Goal: Communication & Community: Answer question/provide support

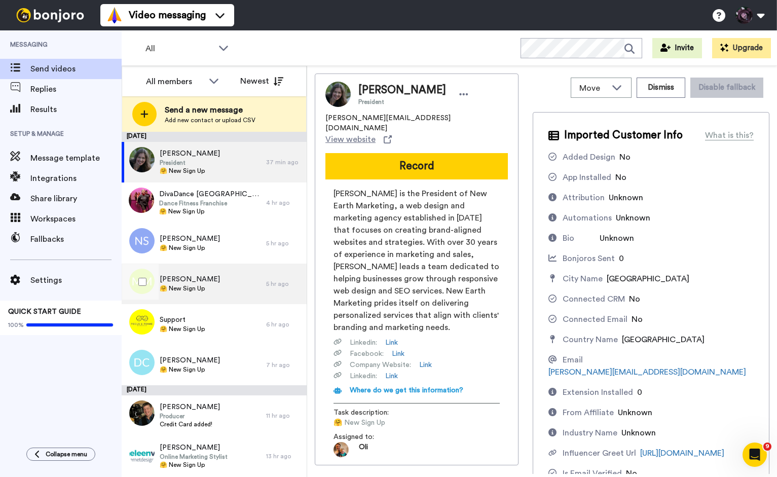
click at [221, 275] on div "[PERSON_NAME] 🤗 New Sign Up" at bounding box center [194, 284] width 145 height 41
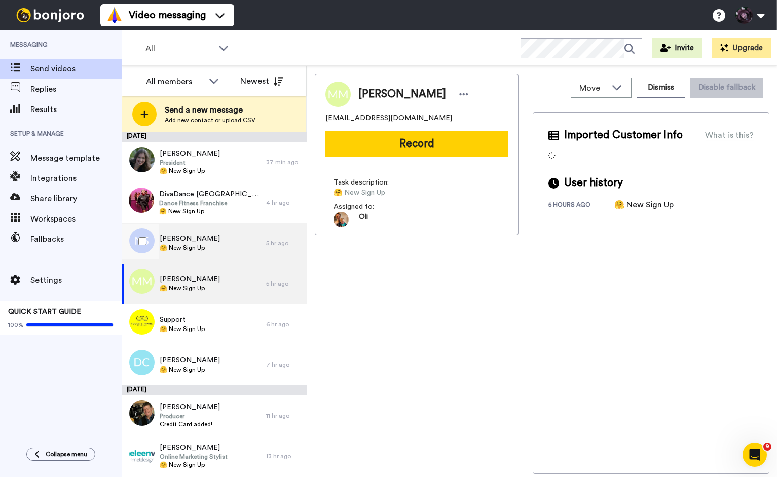
click at [216, 239] on div "[PERSON_NAME] 🤗 New Sign Up" at bounding box center [194, 243] width 145 height 41
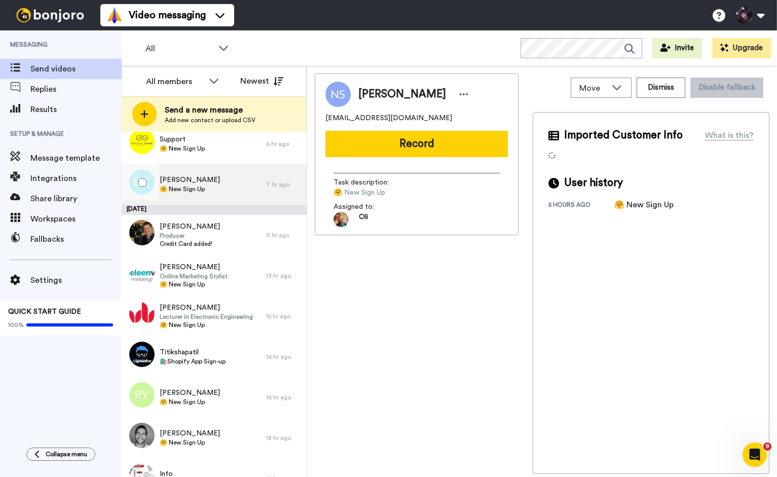
scroll to position [184, 0]
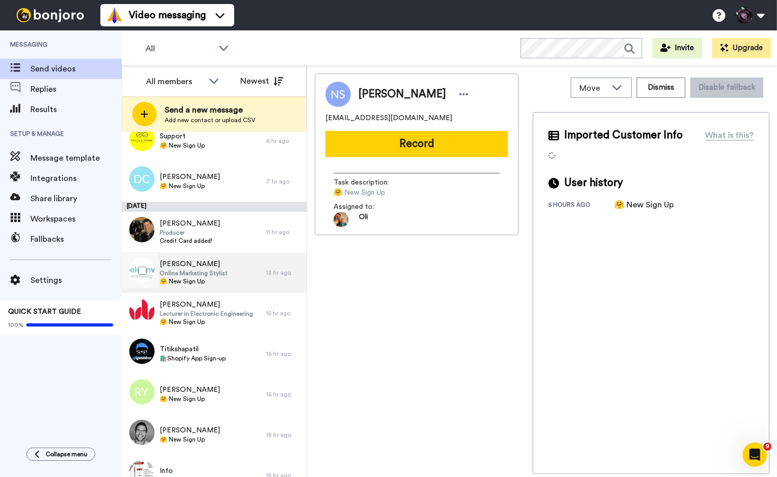
click at [210, 283] on span "🤗 New Sign Up" at bounding box center [194, 281] width 68 height 8
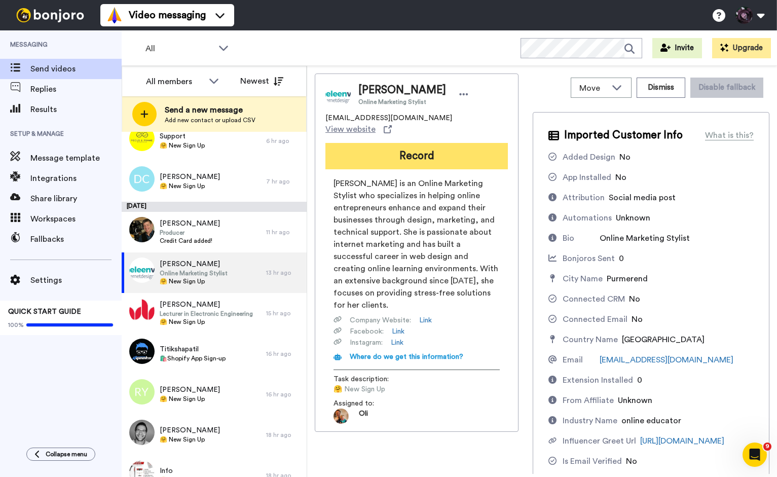
click at [404, 143] on button "Record" at bounding box center [417, 156] width 183 height 26
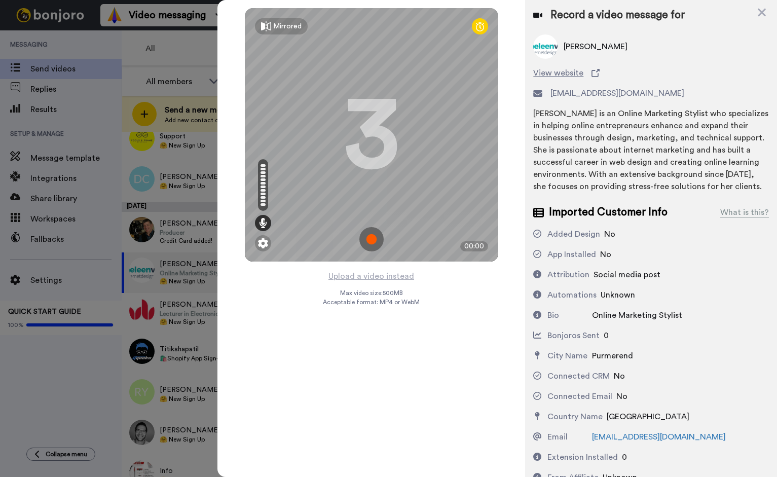
click at [366, 239] on img at bounding box center [372, 239] width 24 height 24
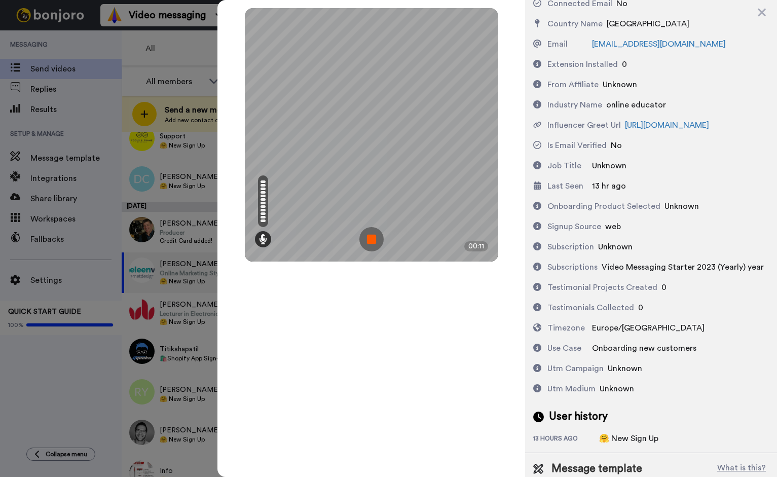
scroll to position [440, 0]
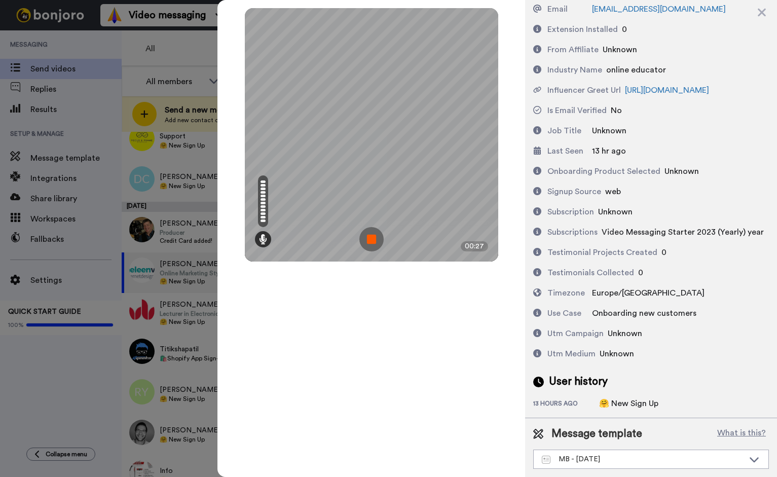
click at [373, 244] on img at bounding box center [372, 239] width 24 height 24
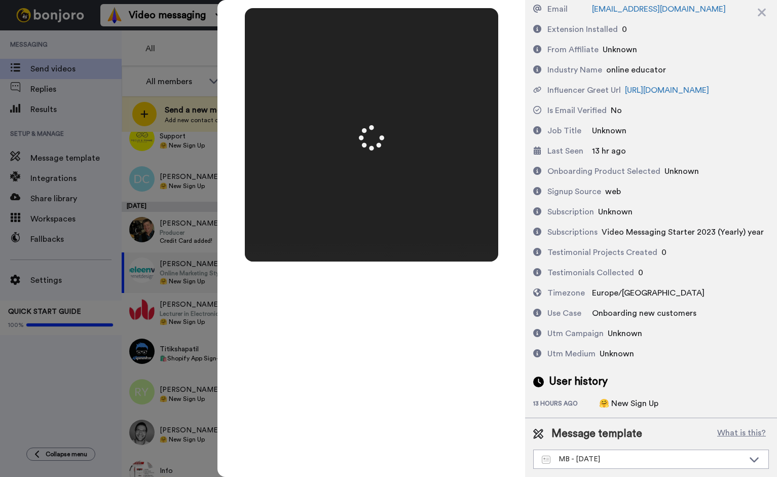
scroll to position [0, 0]
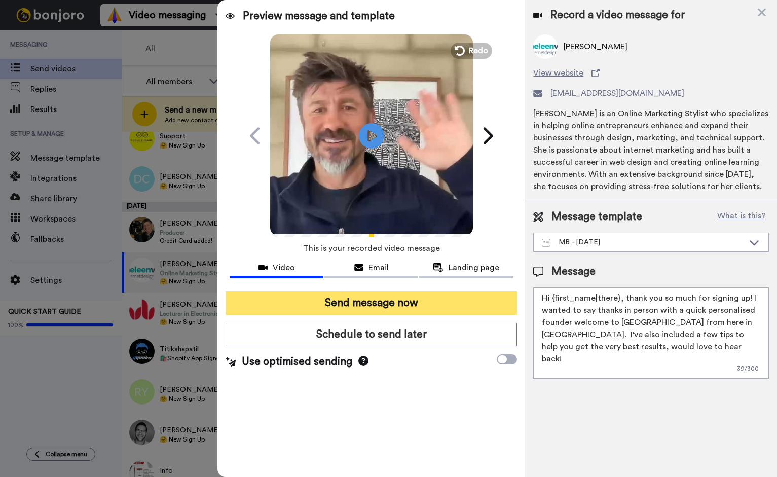
click at [401, 302] on button "Send message now" at bounding box center [372, 303] width 292 height 23
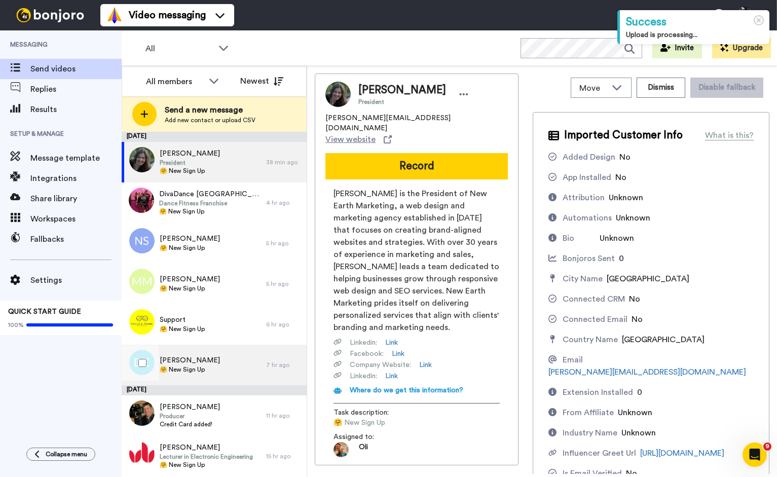
click at [194, 362] on span "[PERSON_NAME]" at bounding box center [190, 360] width 60 height 10
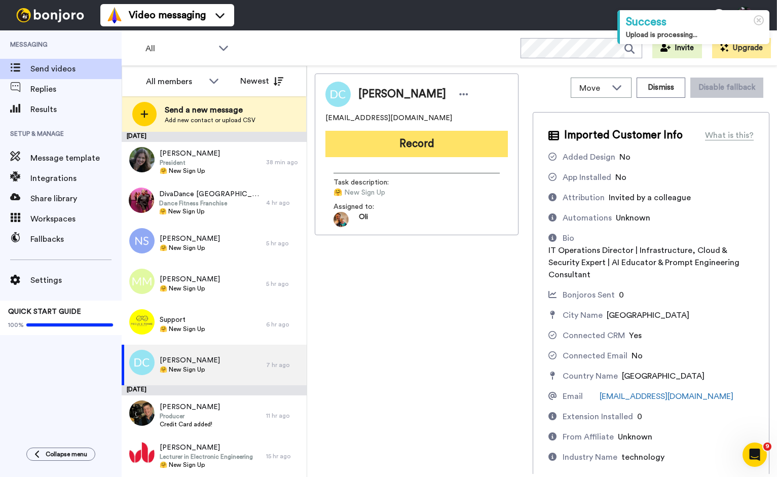
click at [382, 147] on button "Record" at bounding box center [417, 144] width 183 height 26
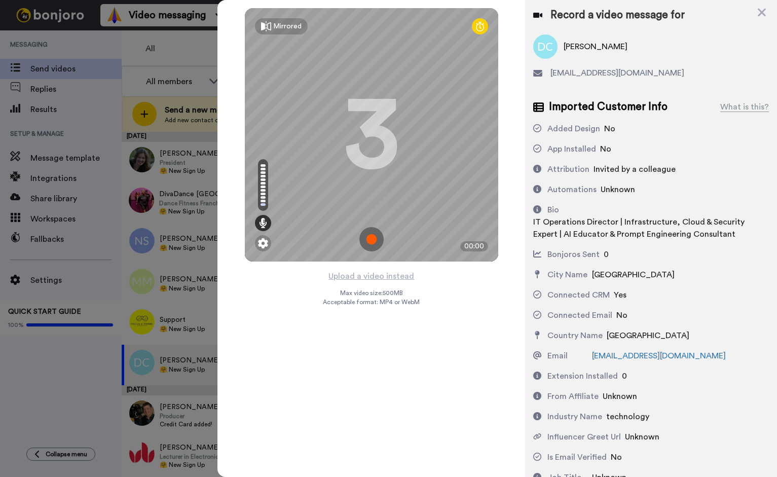
click at [372, 237] on img at bounding box center [372, 239] width 24 height 24
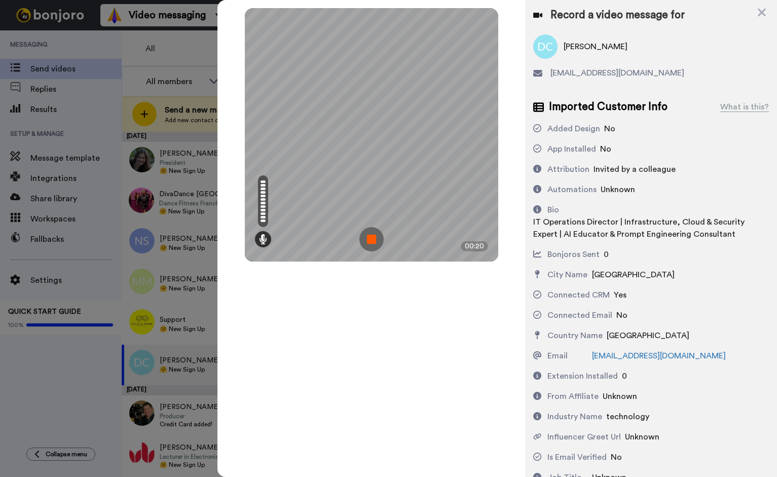
click at [371, 235] on img at bounding box center [372, 239] width 24 height 24
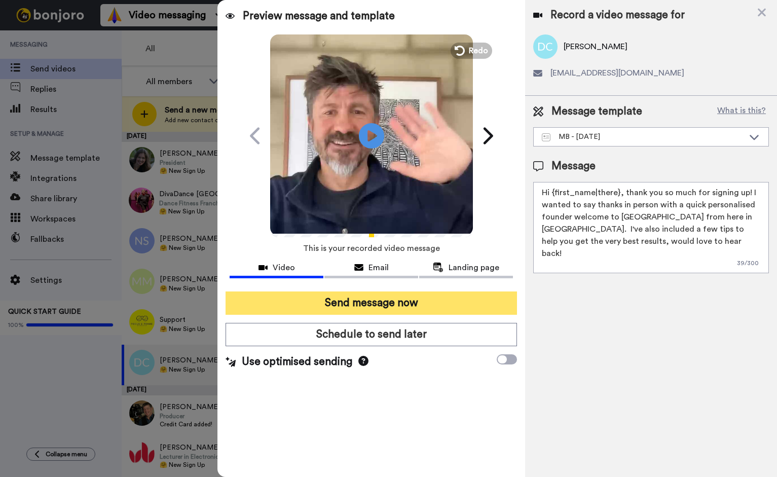
click at [429, 293] on button "Send message now" at bounding box center [372, 303] width 292 height 23
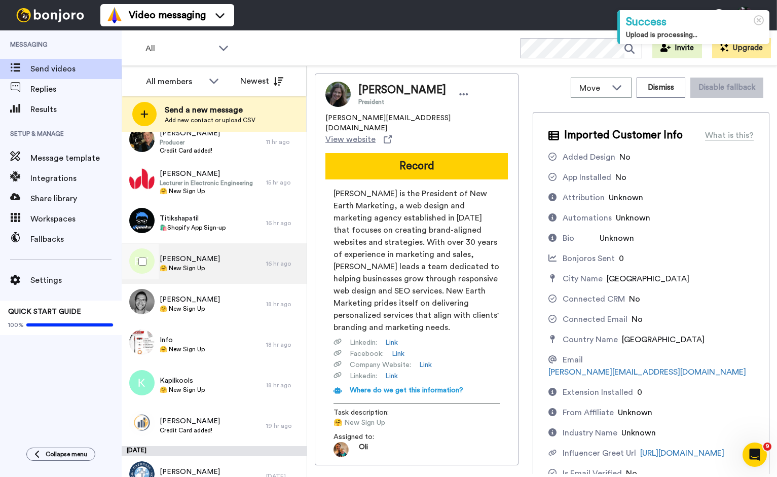
scroll to position [240, 0]
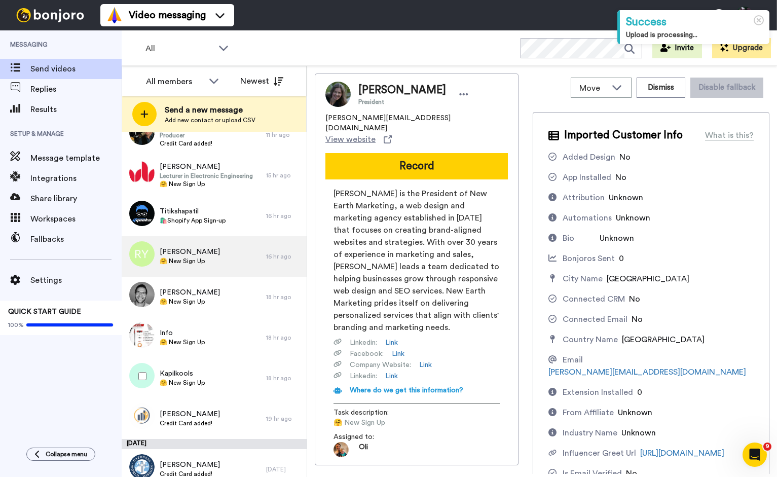
click at [204, 375] on div "Kapilkools 🤗 New Sign Up" at bounding box center [194, 378] width 145 height 41
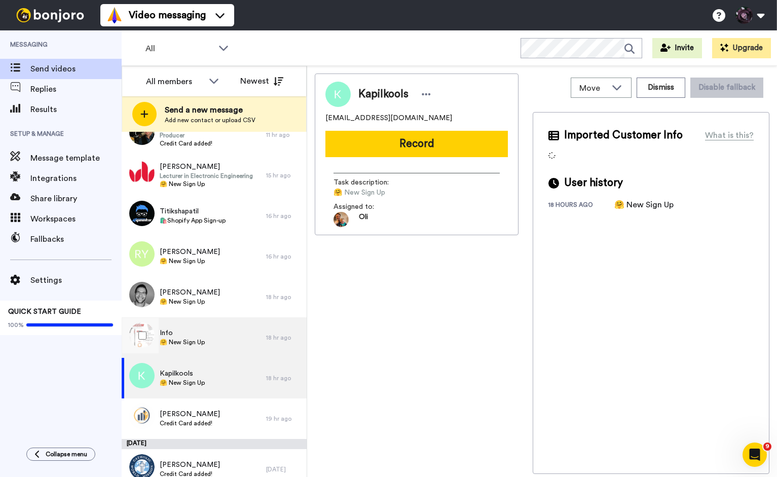
click at [201, 345] on span "🤗 New Sign Up" at bounding box center [182, 342] width 45 height 8
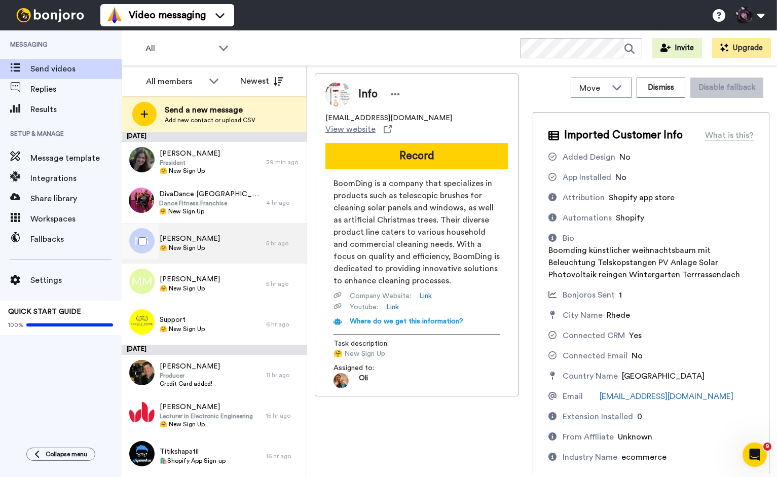
click at [207, 226] on div "[PERSON_NAME] 🤗 New Sign Up" at bounding box center [194, 243] width 145 height 41
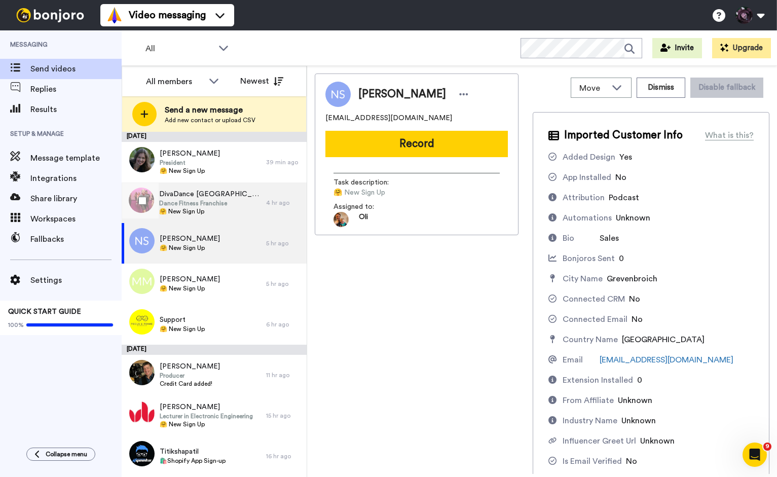
click at [206, 203] on span "Dance Fitness Franchise" at bounding box center [210, 203] width 102 height 8
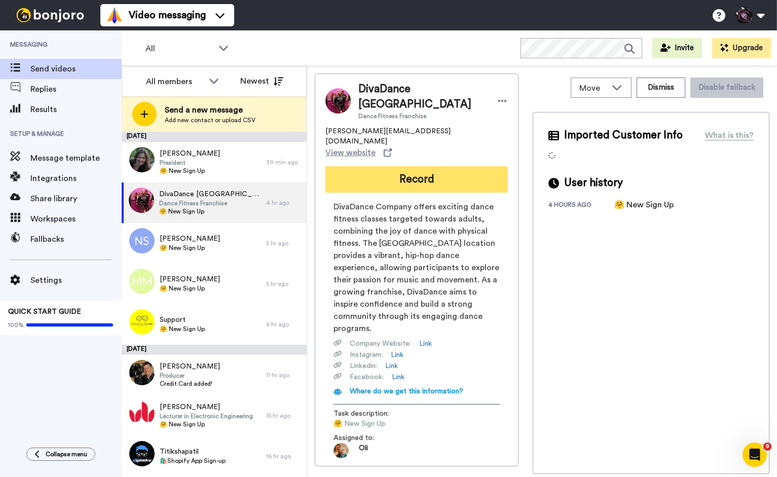
click at [422, 166] on button "Record" at bounding box center [417, 179] width 183 height 26
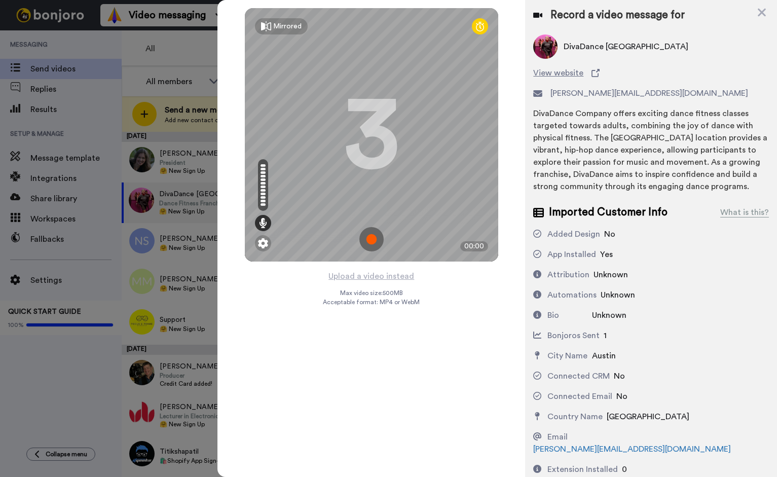
click at [370, 239] on img at bounding box center [372, 239] width 24 height 24
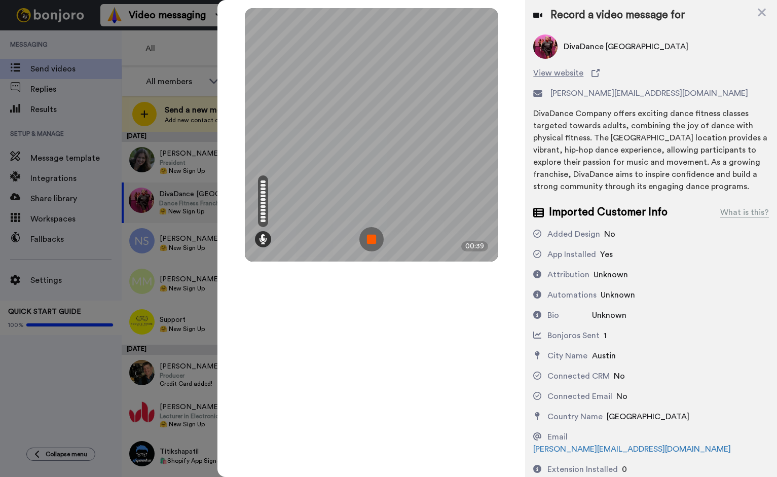
click at [371, 234] on img at bounding box center [372, 239] width 24 height 24
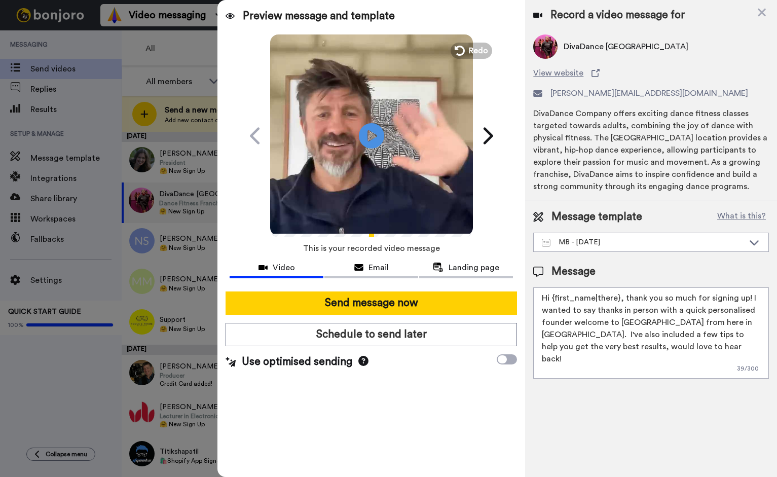
drag, startPoint x: 617, startPoint y: 296, endPoint x: 553, endPoint y: 296, distance: 63.9
click at [553, 296] on textarea "Hi {first_name|there}, thank you so much for signing up! I wanted to say thanks…" at bounding box center [651, 333] width 236 height 91
click at [549, 299] on textarea "Hi Diva team, thank you so much for signing up! I wanted to say thanks in perso…" at bounding box center [651, 333] width 236 height 91
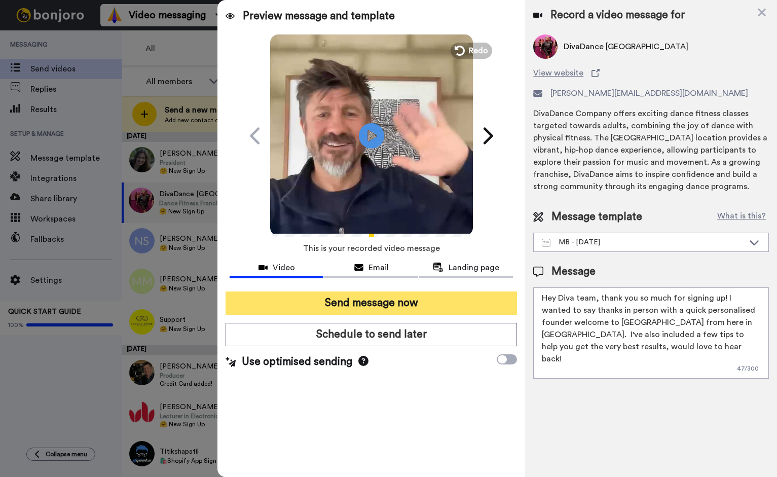
type textarea "Hey Diva team, thank you so much for signing up! I wanted to say thanks in pers…"
click at [373, 304] on button "Send message now" at bounding box center [372, 303] width 292 height 23
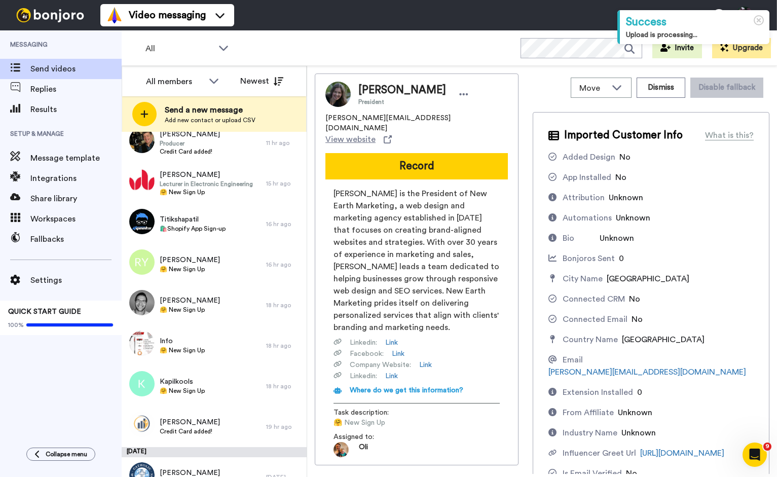
scroll to position [206, 0]
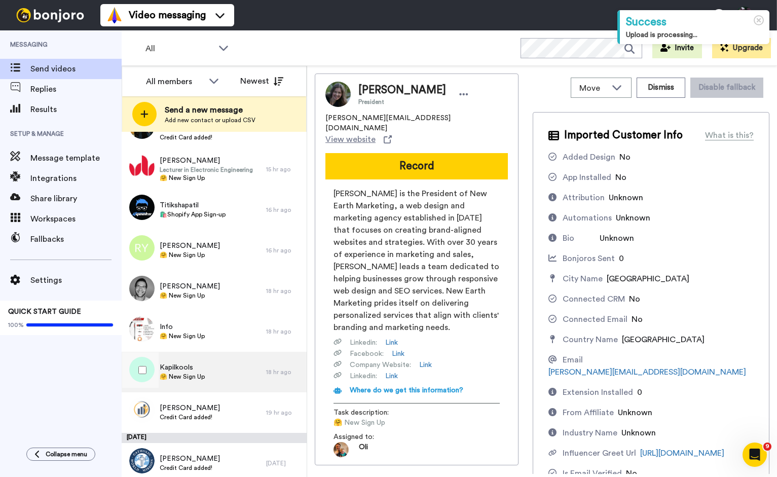
click at [209, 358] on div "Kapilkools 🤗 New Sign Up" at bounding box center [194, 372] width 145 height 41
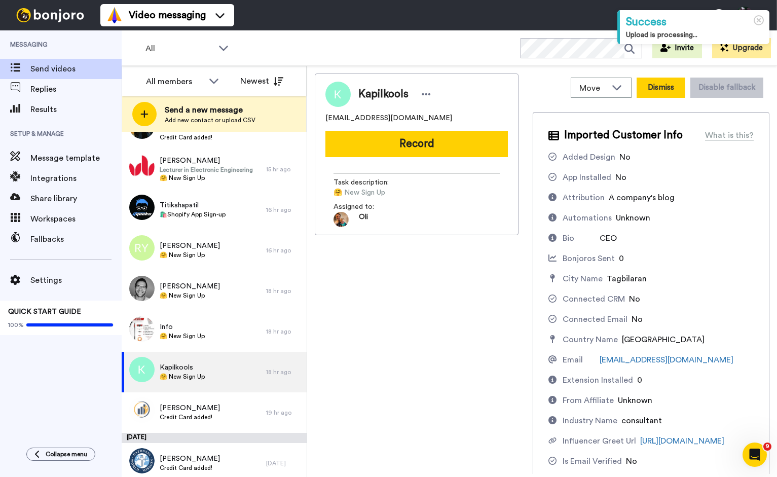
click at [671, 93] on button "Dismiss" at bounding box center [661, 88] width 49 height 20
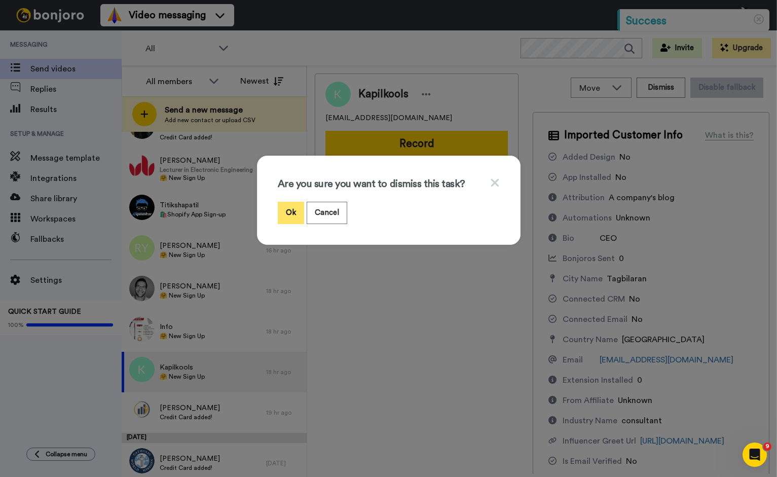
click at [296, 210] on button "Ok" at bounding box center [291, 213] width 26 height 22
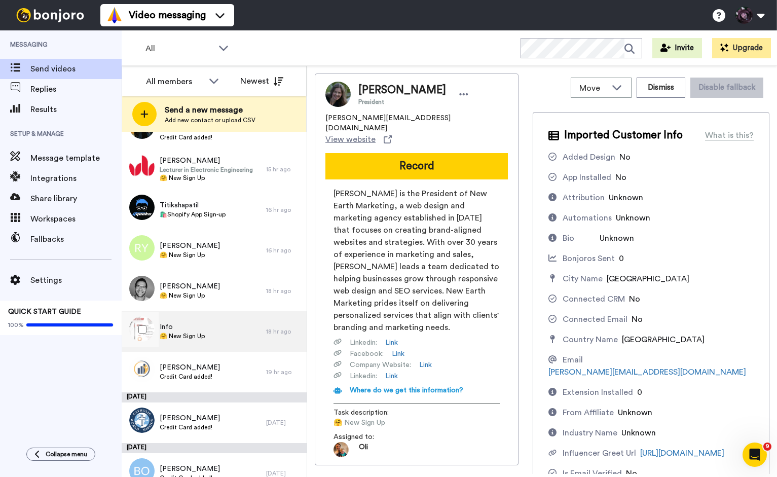
click at [203, 348] on div "Info 🤗 New Sign Up" at bounding box center [194, 331] width 145 height 41
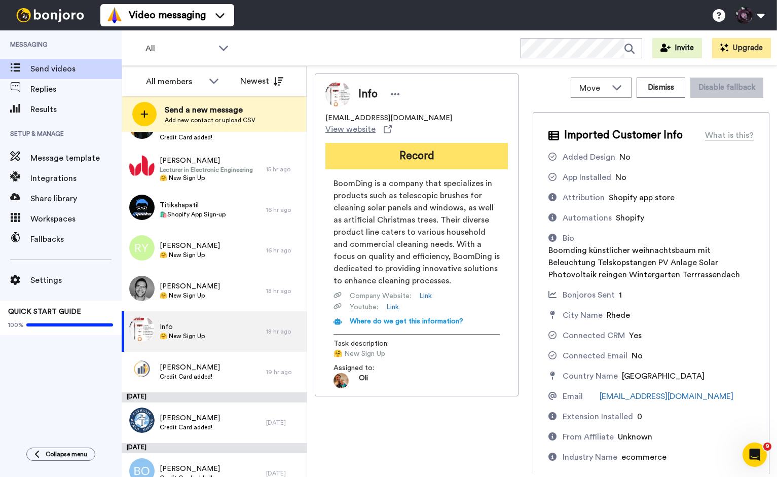
click at [424, 151] on button "Record" at bounding box center [417, 156] width 183 height 26
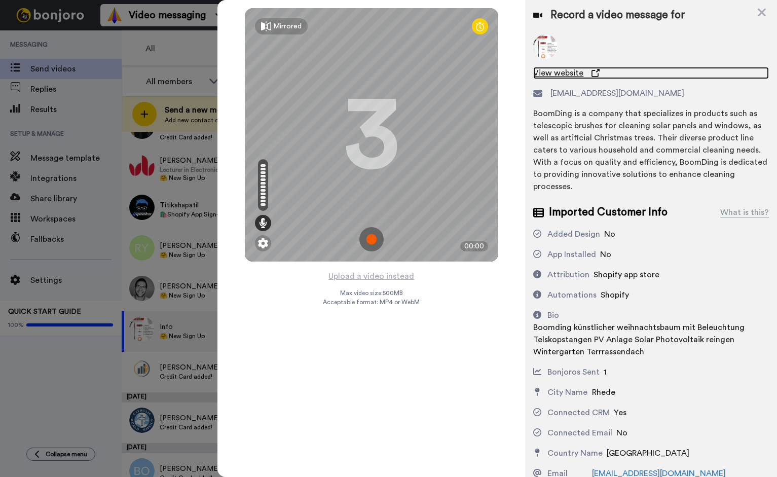
click at [561, 74] on span "View website" at bounding box center [558, 73] width 50 height 12
click at [374, 242] on img at bounding box center [372, 239] width 24 height 24
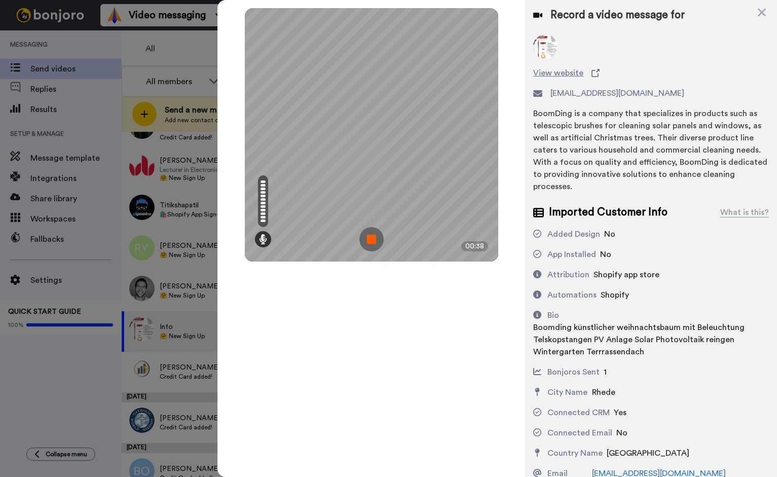
click at [374, 242] on img at bounding box center [372, 239] width 24 height 24
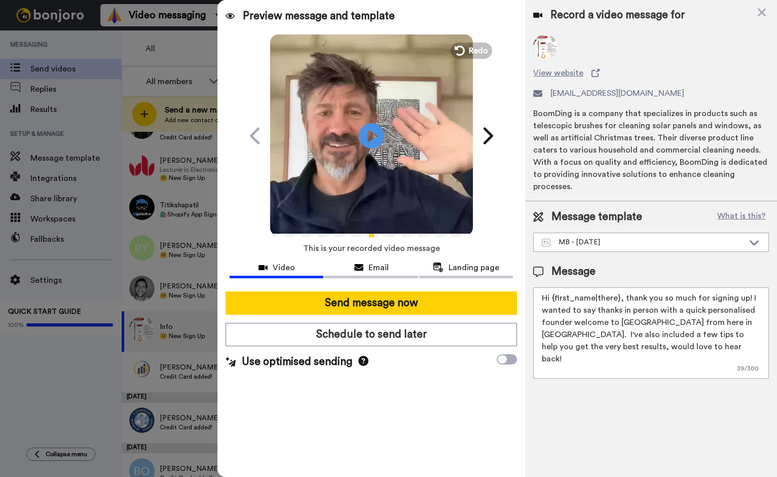
drag, startPoint x: 618, startPoint y: 286, endPoint x: 537, endPoint y: 284, distance: 81.2
click at [538, 288] on textarea "Hi {first_name|there}, thank you so much for signing up! I wanted to say thanks…" at bounding box center [651, 333] width 236 height 91
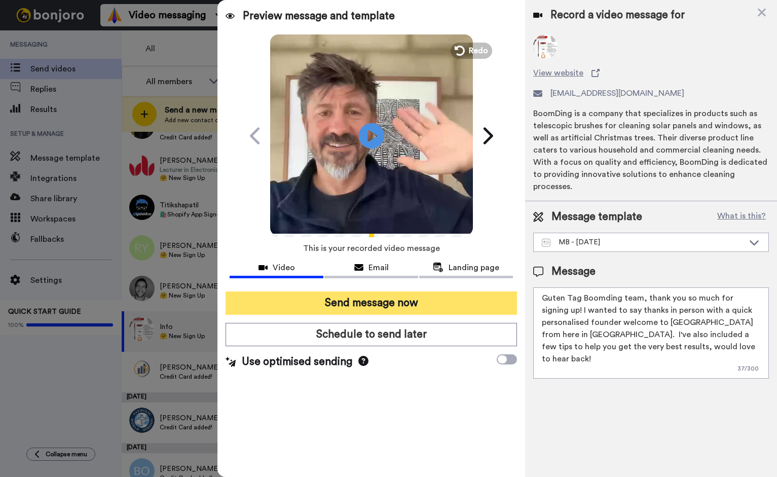
type textarea "Guten Tag Boomding team, thank you so much for signing up! I wanted to say than…"
click at [338, 298] on button "Send message now" at bounding box center [372, 303] width 292 height 23
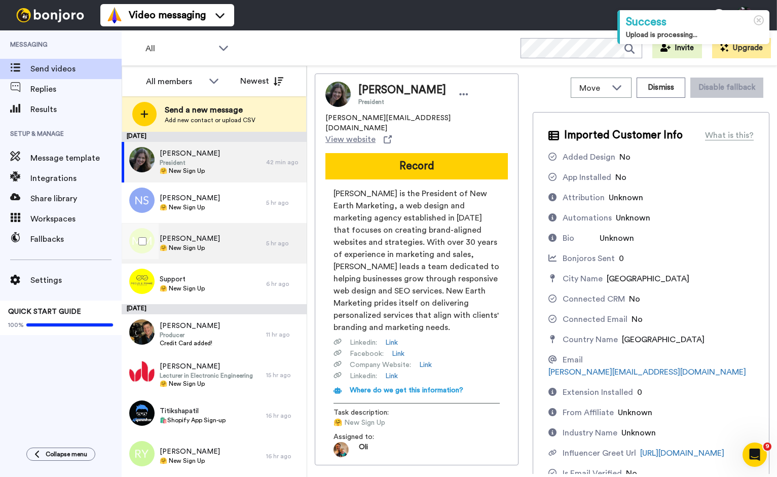
click at [194, 250] on span "🤗 New Sign Up" at bounding box center [190, 248] width 60 height 8
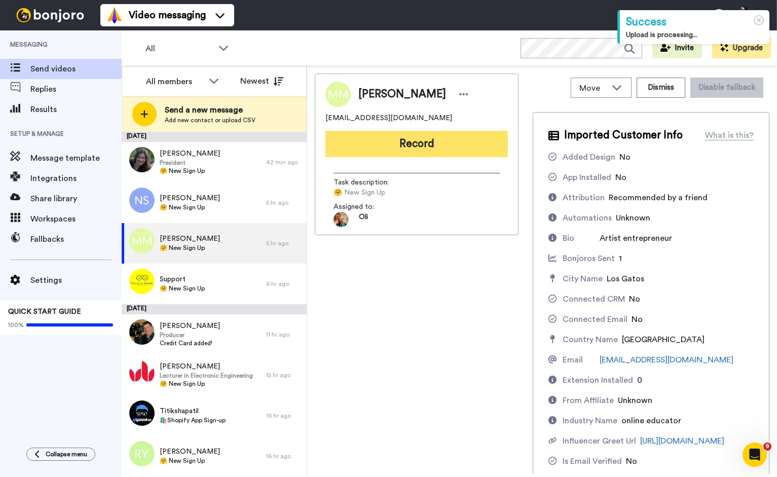
click at [407, 148] on button "Record" at bounding box center [417, 144] width 183 height 26
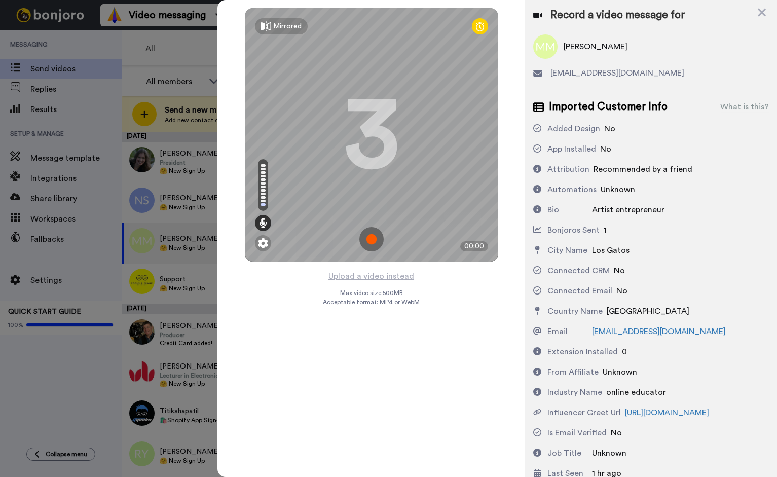
click at [374, 235] on img at bounding box center [372, 239] width 24 height 24
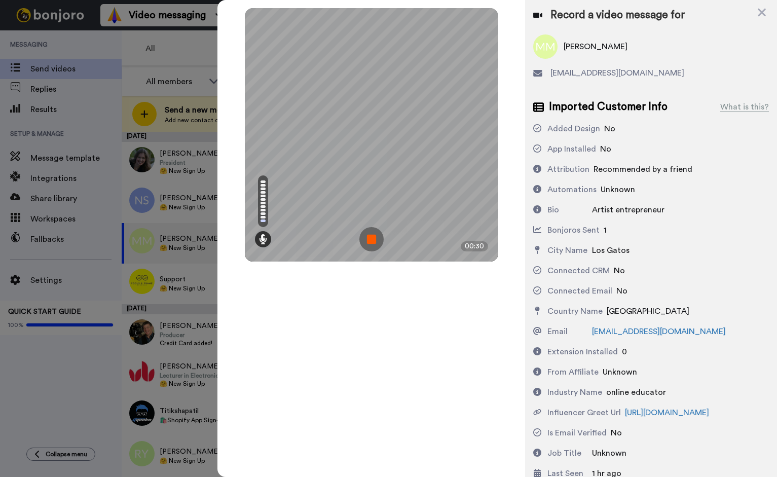
click at [371, 243] on img at bounding box center [372, 239] width 24 height 24
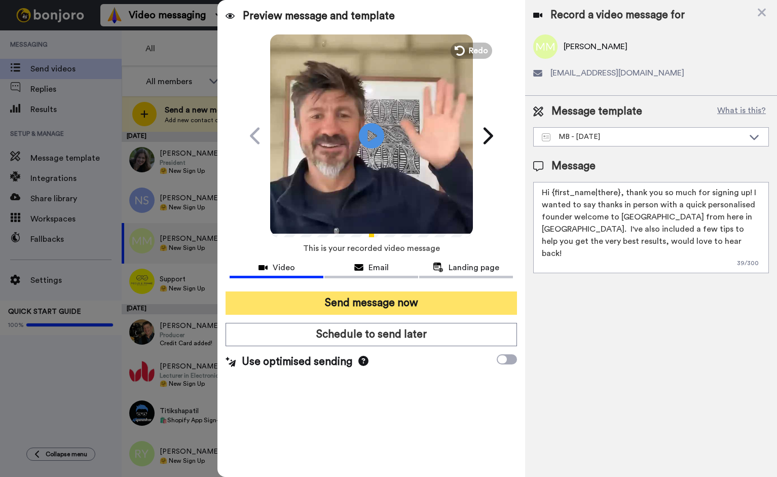
click at [406, 299] on button "Send message now" at bounding box center [372, 303] width 292 height 23
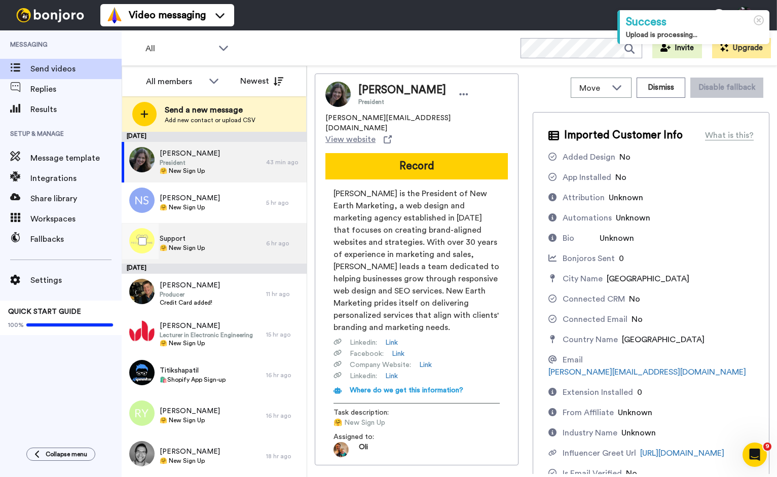
click at [197, 233] on div "Support 🤗 New Sign Up" at bounding box center [194, 243] width 145 height 41
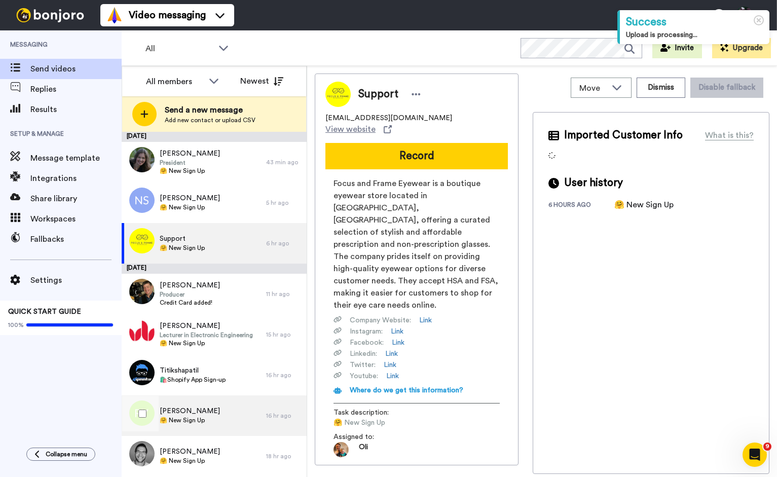
click at [211, 421] on div "[PERSON_NAME] 🤗 New Sign Up" at bounding box center [194, 416] width 145 height 41
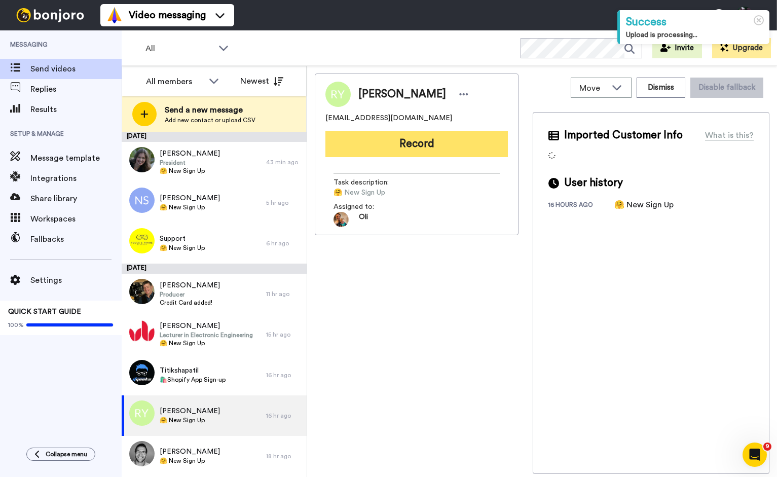
click at [407, 148] on button "Record" at bounding box center [417, 144] width 183 height 26
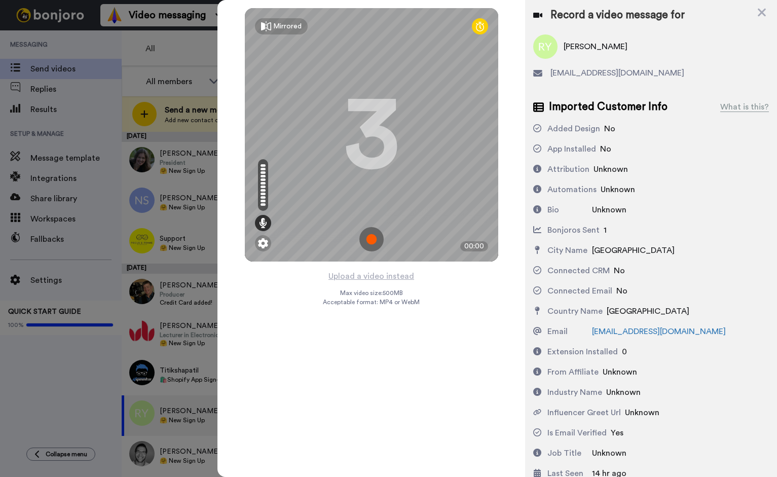
click at [371, 240] on img at bounding box center [372, 239] width 24 height 24
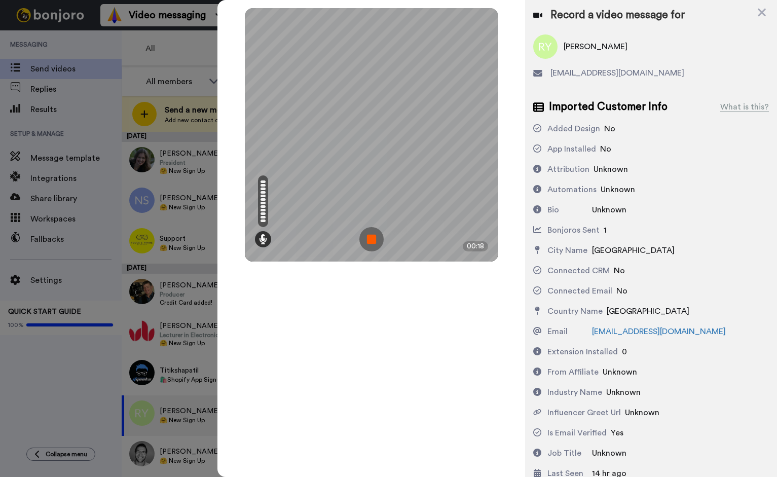
click at [373, 236] on img at bounding box center [372, 239] width 24 height 24
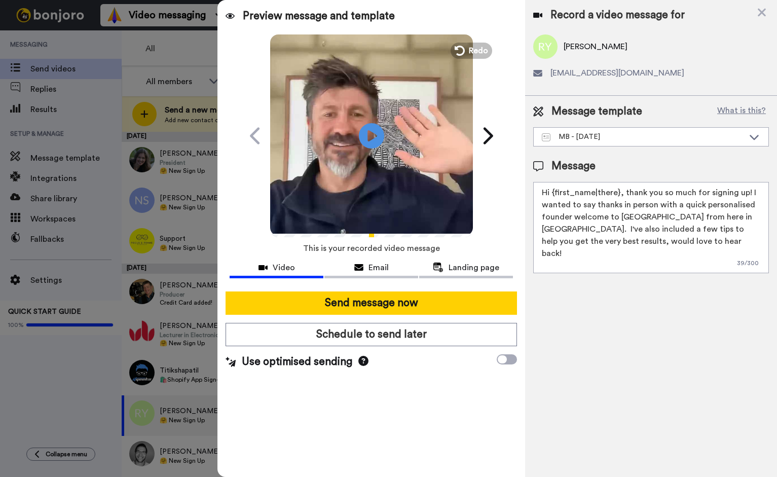
drag, startPoint x: 551, startPoint y: 195, endPoint x: 512, endPoint y: 195, distance: 38.5
click at [514, 195] on div "Preview message and template Play/Pause A quick personal video welcome from Aus…" at bounding box center [498, 238] width 560 height 477
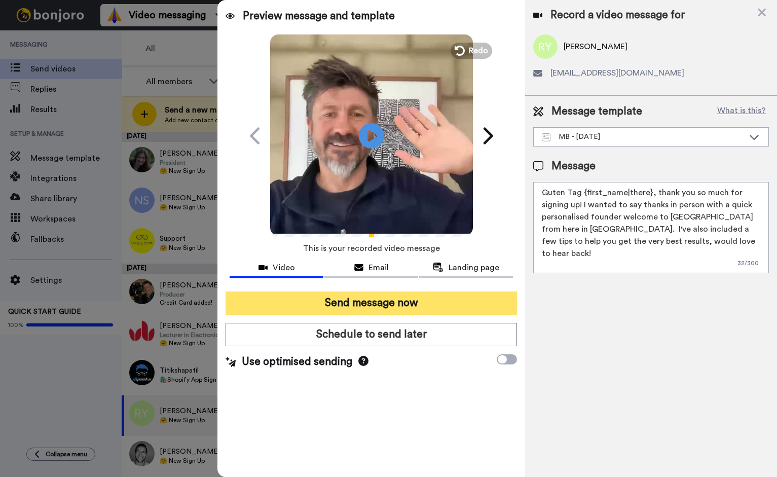
type textarea "Guten Tag {first_name|there}, thank you so much for signing up! I wanted to say…"
click at [439, 306] on button "Send message now" at bounding box center [372, 303] width 292 height 23
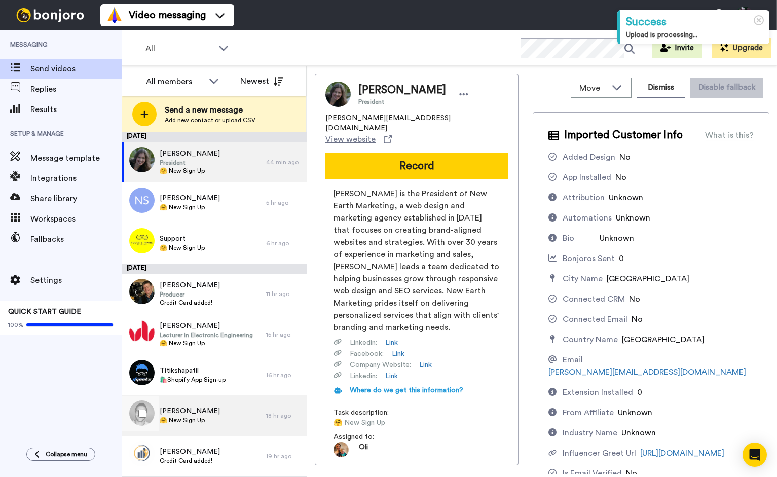
click at [190, 415] on span "[PERSON_NAME]" at bounding box center [190, 411] width 60 height 10
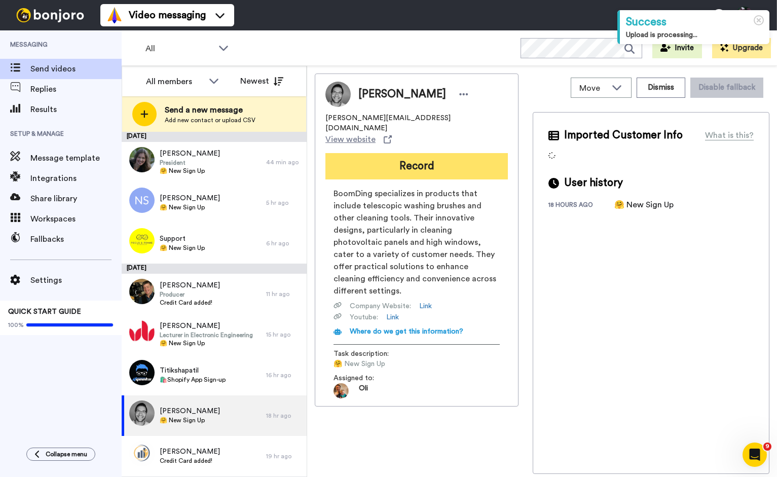
click at [385, 153] on button "Record" at bounding box center [417, 166] width 183 height 26
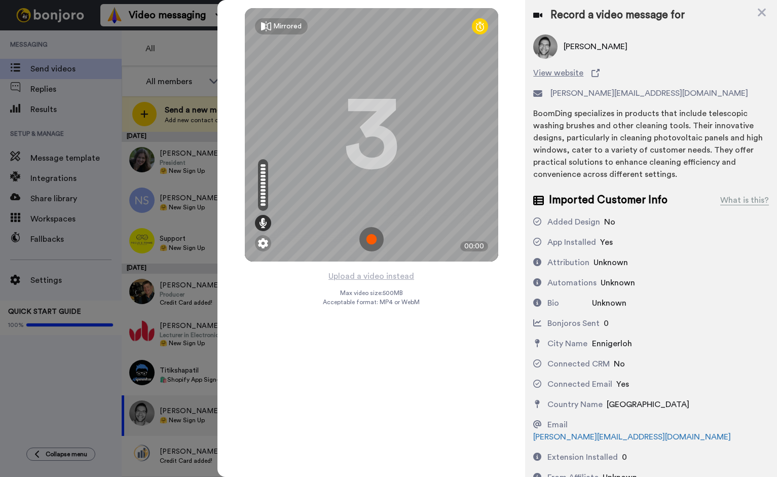
click at [373, 237] on img at bounding box center [372, 239] width 24 height 24
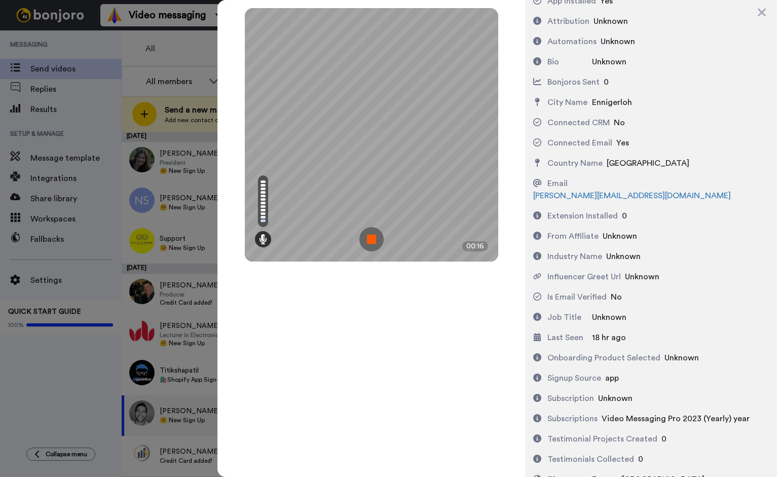
scroll to position [242, 0]
click at [369, 237] on img at bounding box center [372, 239] width 24 height 24
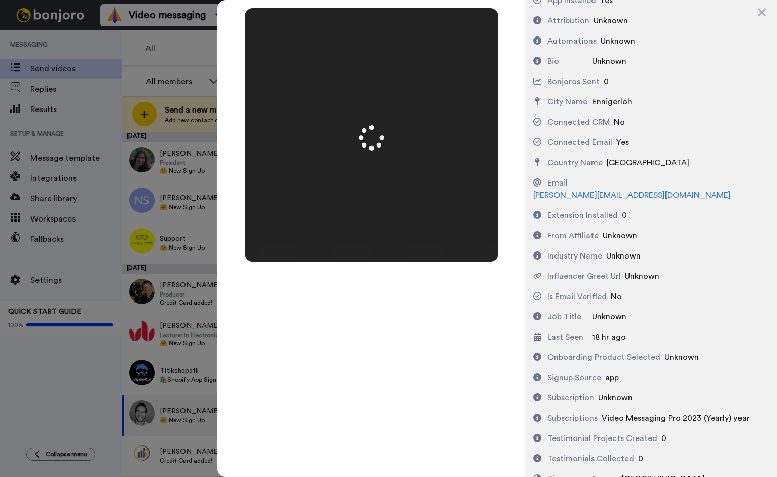
scroll to position [0, 0]
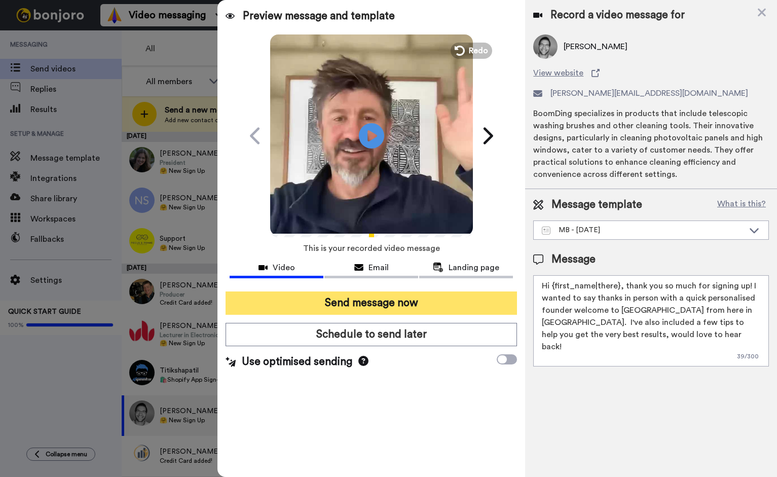
click at [381, 300] on button "Send message now" at bounding box center [372, 303] width 292 height 23
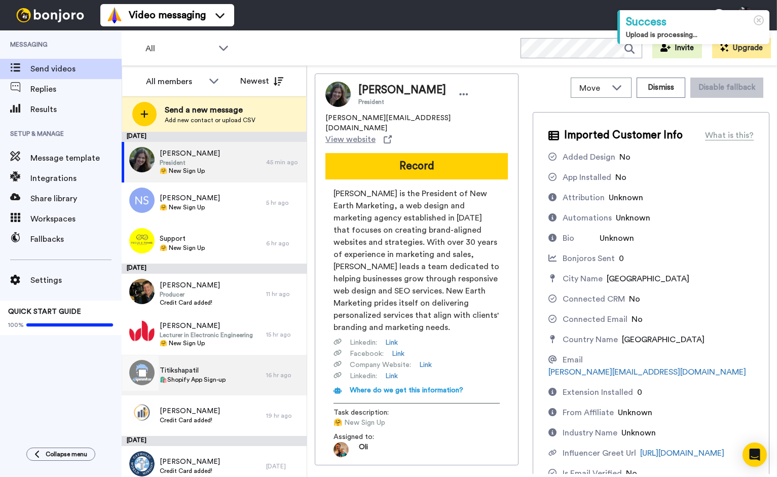
click at [183, 379] on span "🛍️Shopify App Sign-up" at bounding box center [193, 380] width 66 height 8
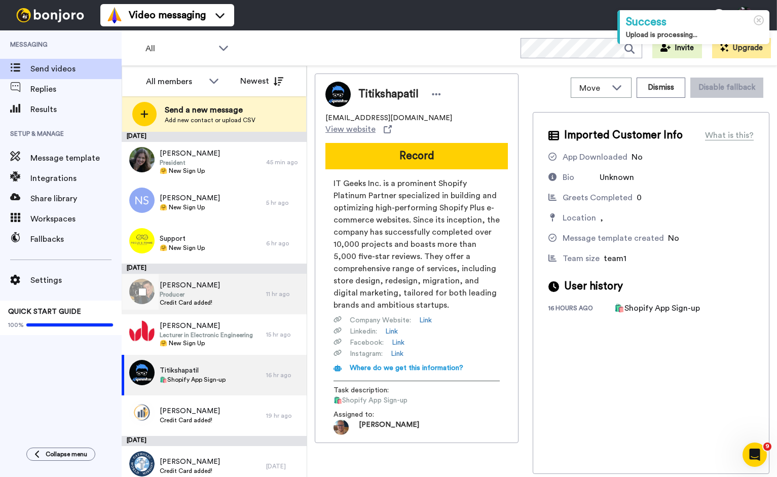
click at [202, 307] on div "[PERSON_NAME] Producer Credit Card added!" at bounding box center [190, 293] width 60 height 27
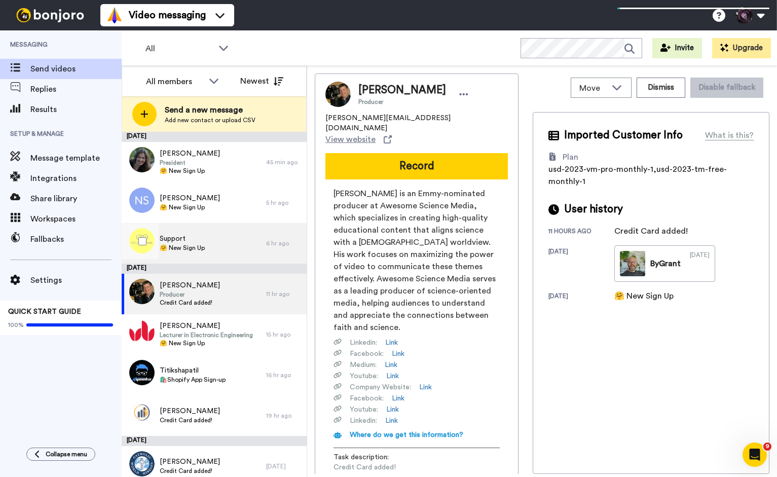
click at [196, 244] on span "🤗 New Sign Up" at bounding box center [182, 248] width 45 height 8
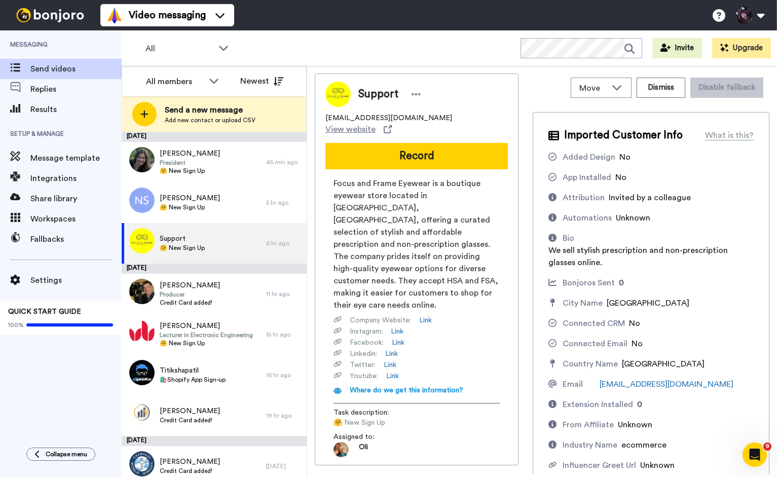
drag, startPoint x: 457, startPoint y: 115, endPoint x: 355, endPoint y: 116, distance: 101.9
click at [355, 116] on div "support@focusandframeeyewear.com View website" at bounding box center [417, 124] width 183 height 22
copy span "focusandframeeyewear.com"
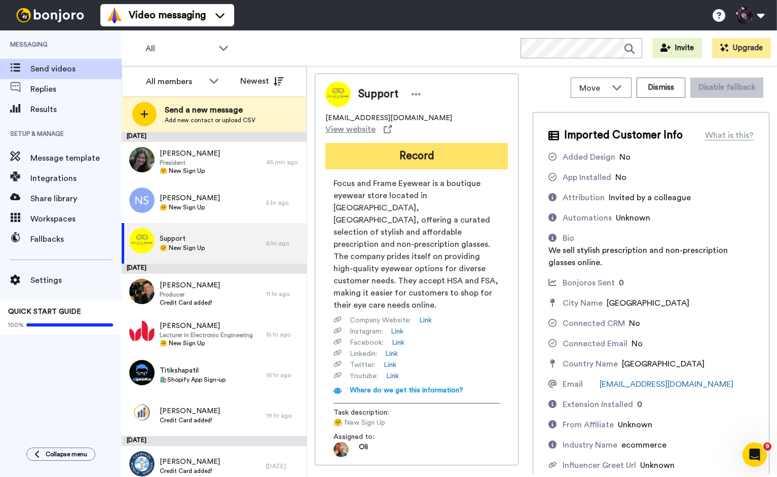
click at [411, 146] on button "Record" at bounding box center [417, 156] width 183 height 26
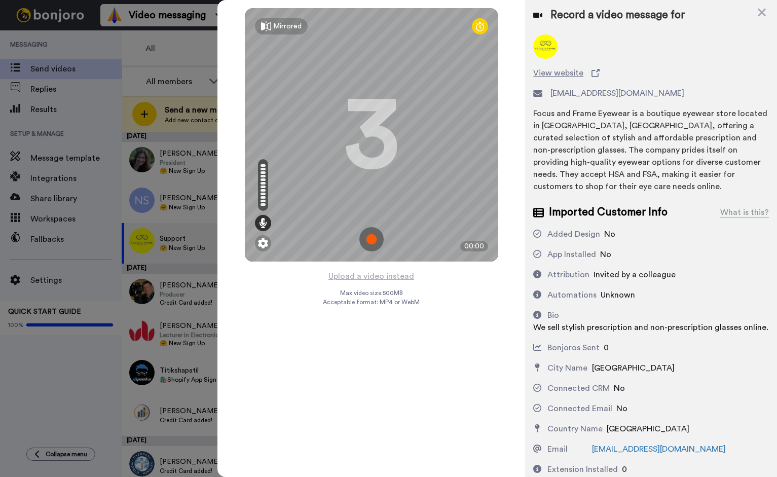
click at [372, 240] on img at bounding box center [372, 239] width 24 height 24
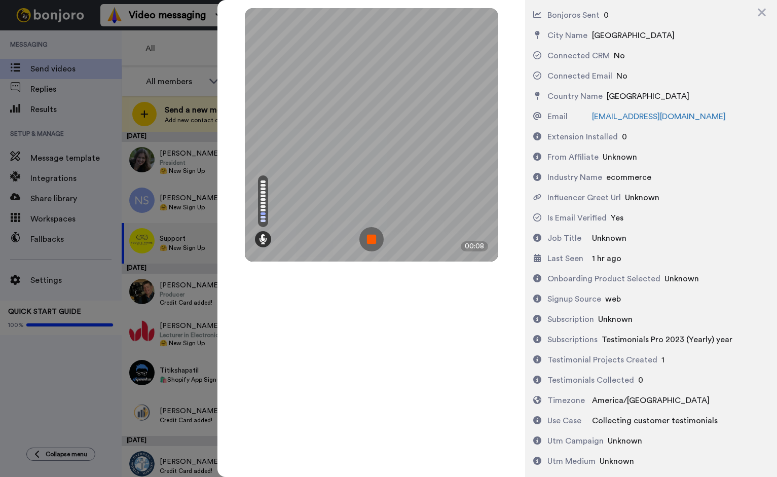
scroll to position [334, 0]
click at [373, 238] on img at bounding box center [372, 239] width 24 height 24
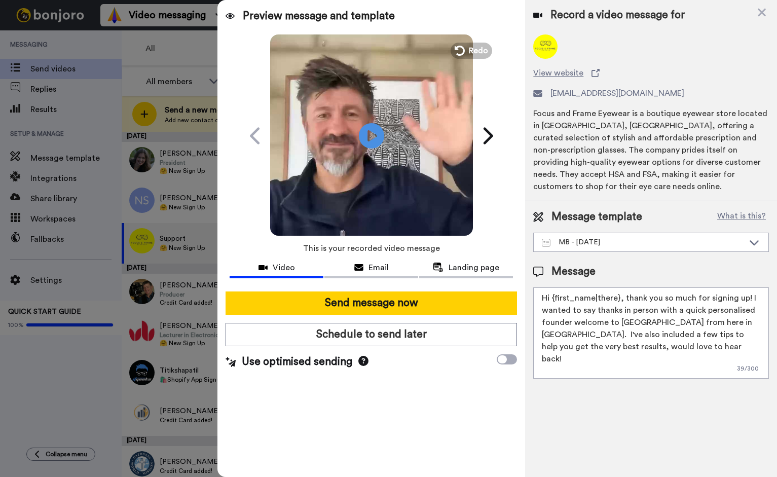
scroll to position [0, 0]
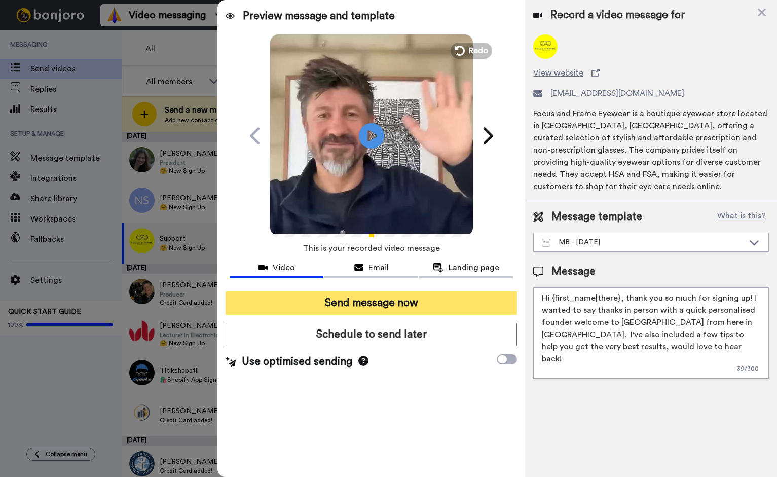
click at [384, 304] on button "Send message now" at bounding box center [372, 303] width 292 height 23
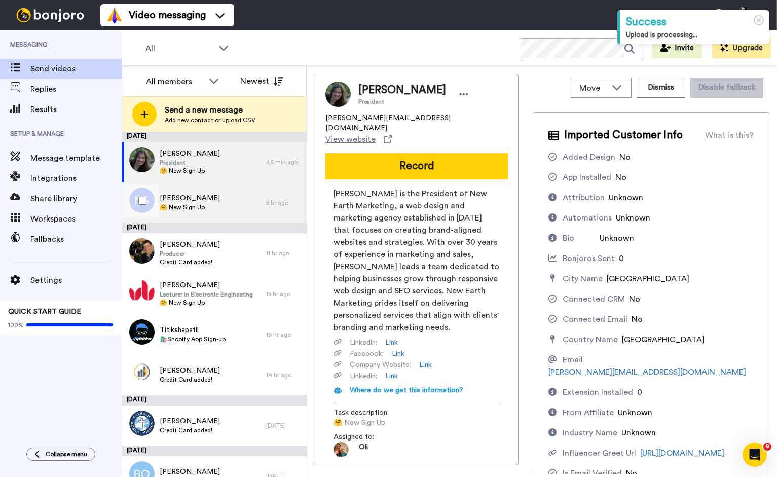
click at [196, 199] on span "[PERSON_NAME]" at bounding box center [190, 198] width 60 height 10
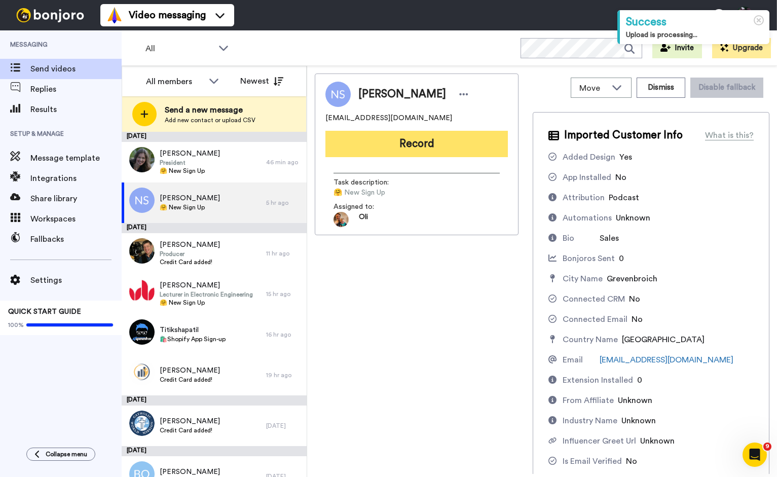
click at [408, 145] on button "Record" at bounding box center [417, 144] width 183 height 26
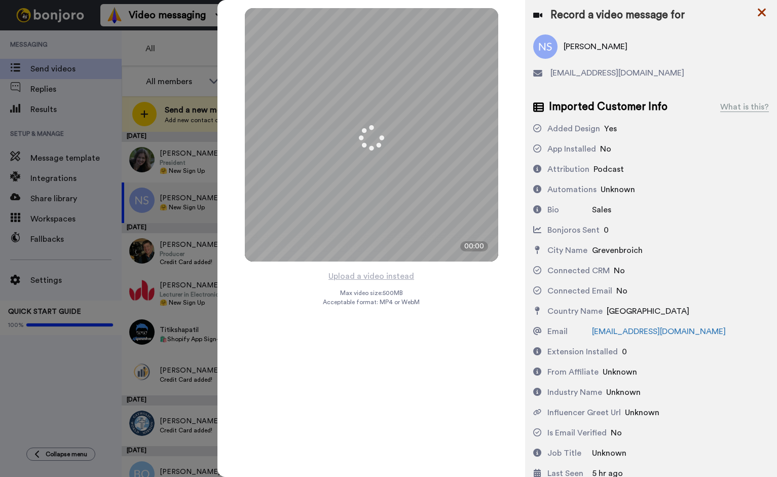
click at [764, 15] on icon at bounding box center [762, 13] width 8 height 8
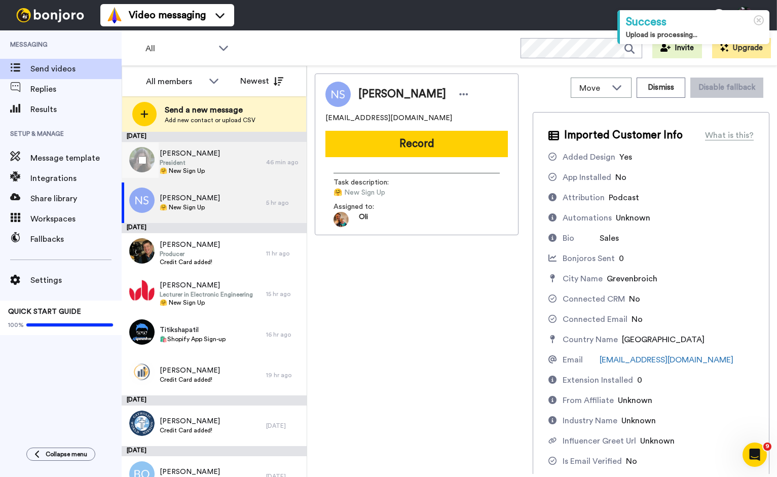
click at [193, 166] on span "President" at bounding box center [190, 163] width 60 height 8
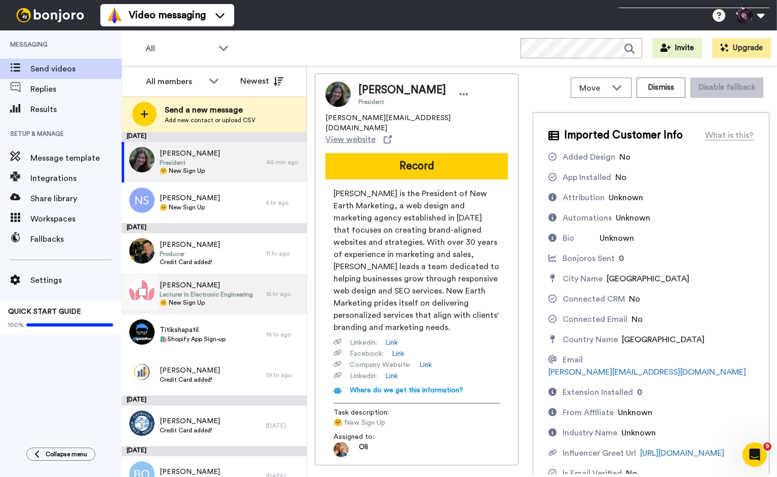
click at [200, 313] on div "Daniel Pottie Lecturer in Electronic Engineering 🤗 New Sign Up" at bounding box center [194, 294] width 145 height 41
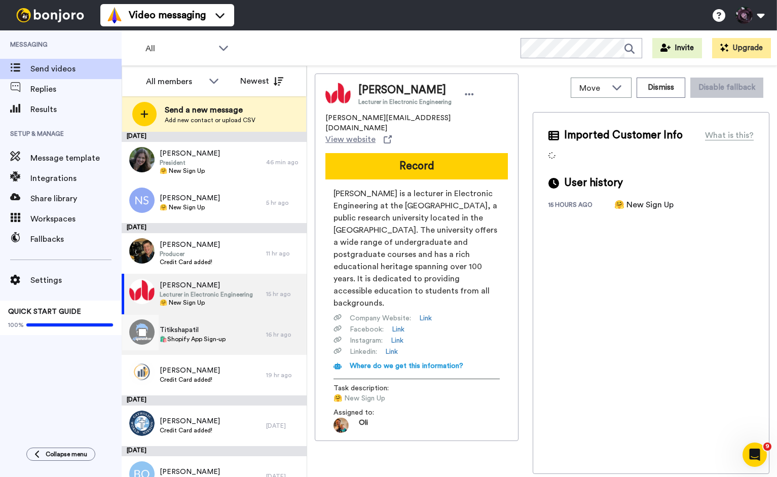
click at [196, 343] on div "Titikshapatil 🛍️Shopify App Sign-up" at bounding box center [193, 334] width 66 height 19
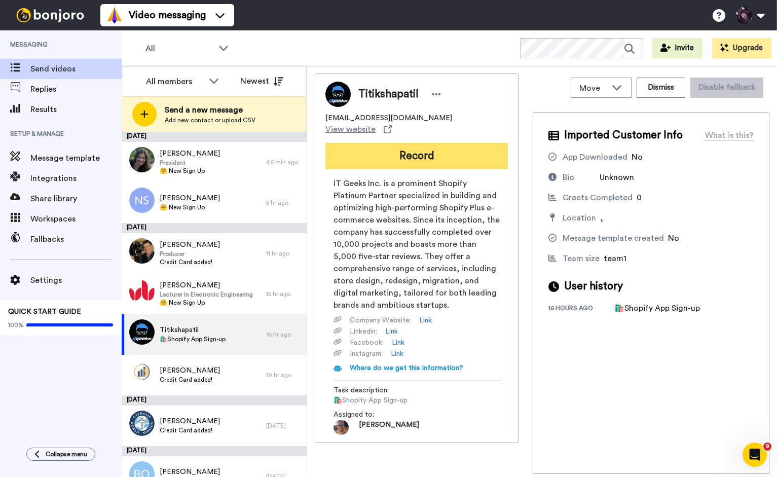
click at [405, 149] on button "Record" at bounding box center [417, 156] width 183 height 26
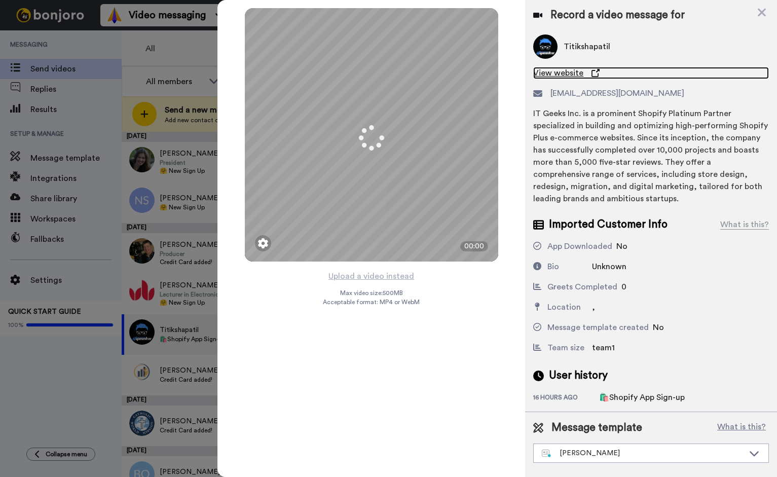
click at [557, 68] on span "View website" at bounding box center [558, 73] width 50 height 12
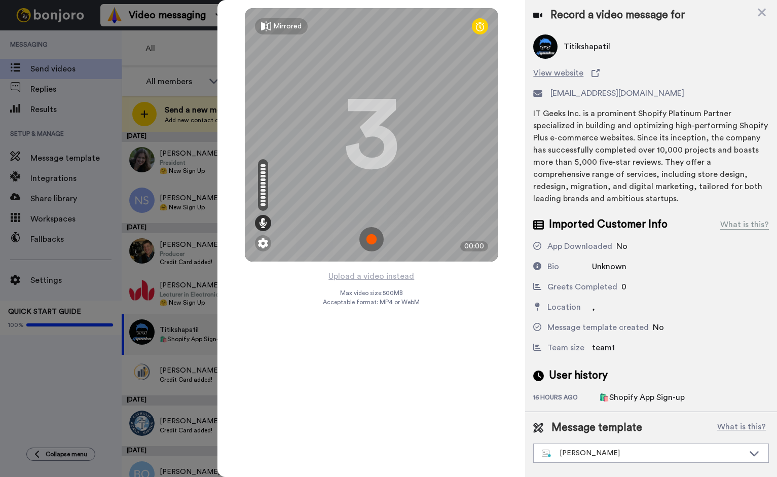
click at [369, 237] on img at bounding box center [372, 239] width 24 height 24
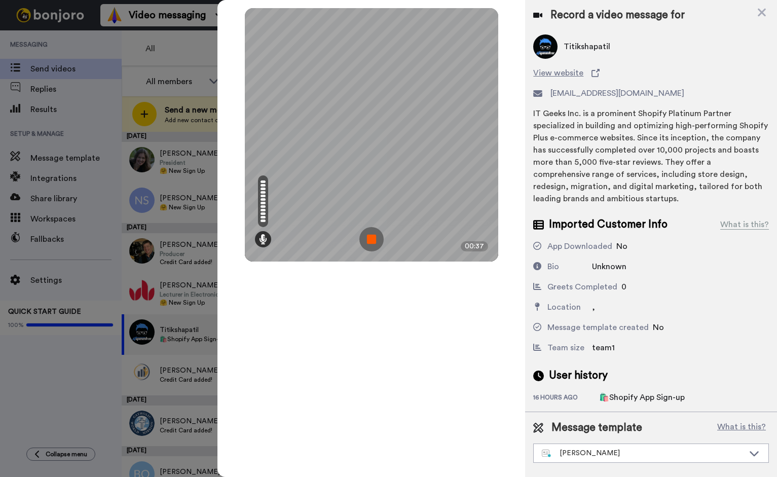
click at [374, 242] on img at bounding box center [372, 239] width 24 height 24
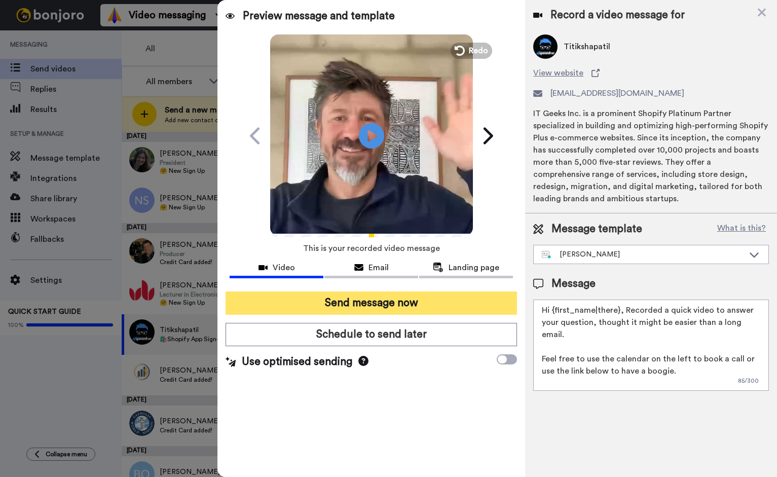
click at [416, 309] on button "Send message now" at bounding box center [372, 303] width 292 height 23
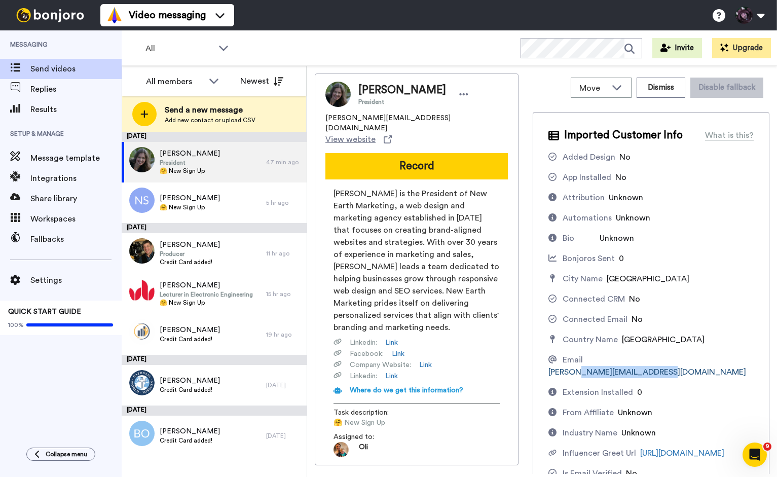
drag, startPoint x: 729, startPoint y: 363, endPoint x: 631, endPoint y: 359, distance: 98.5
click at [631, 359] on div "Email [PERSON_NAME][EMAIL_ADDRESS][DOMAIN_NAME]" at bounding box center [651, 366] width 205 height 24
click at [630, 368] on link "[PERSON_NAME][EMAIL_ADDRESS][DOMAIN_NAME]" at bounding box center [648, 372] width 198 height 8
click at [736, 362] on div "Email [PERSON_NAME][EMAIL_ADDRESS][DOMAIN_NAME]" at bounding box center [651, 366] width 205 height 24
drag, startPoint x: 728, startPoint y: 361, endPoint x: 627, endPoint y: 361, distance: 101.4
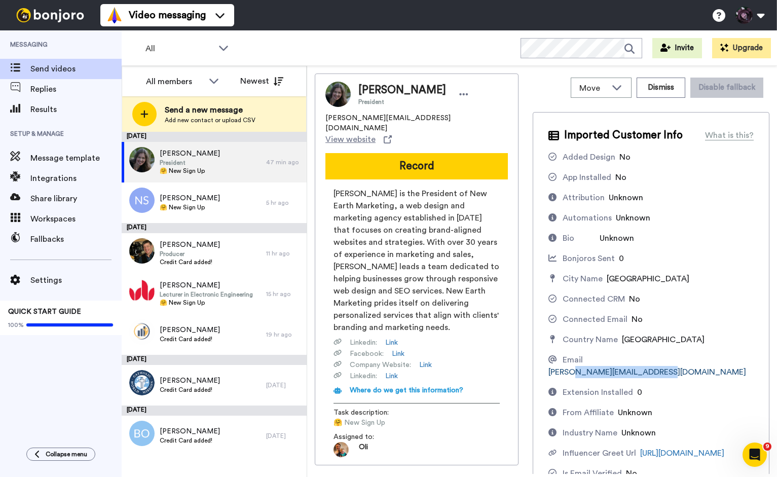
click at [627, 361] on div "Email [PERSON_NAME][EMAIL_ADDRESS][DOMAIN_NAME]" at bounding box center [651, 366] width 205 height 24
